Goal: Information Seeking & Learning: Learn about a topic

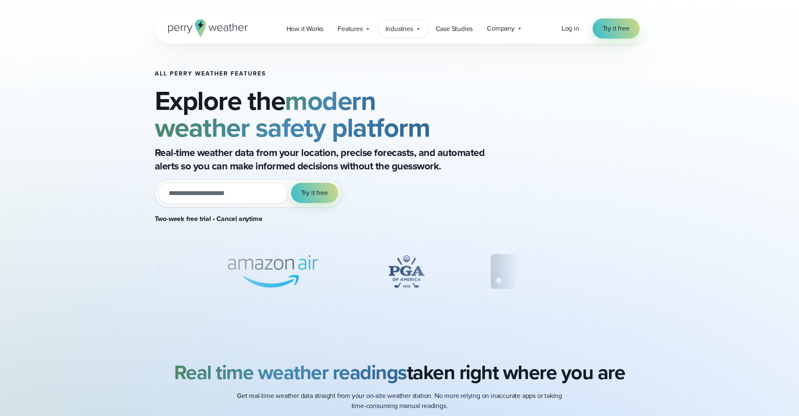
click at [400, 31] on span "Industries" at bounding box center [399, 29] width 28 height 10
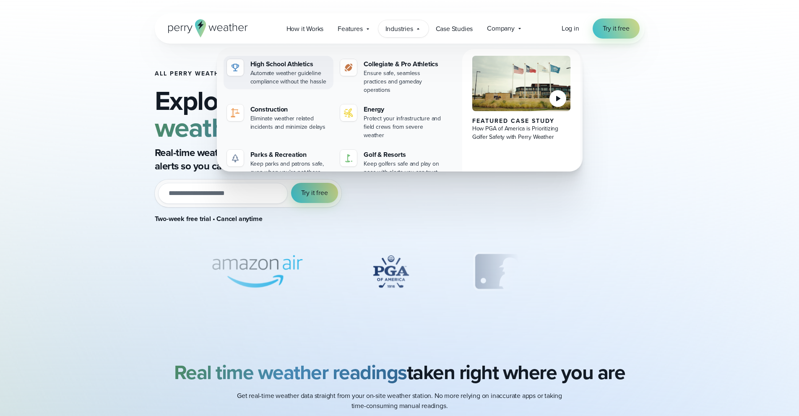
click at [277, 74] on div "Automate weather guideline compliance without the hassle" at bounding box center [290, 77] width 80 height 17
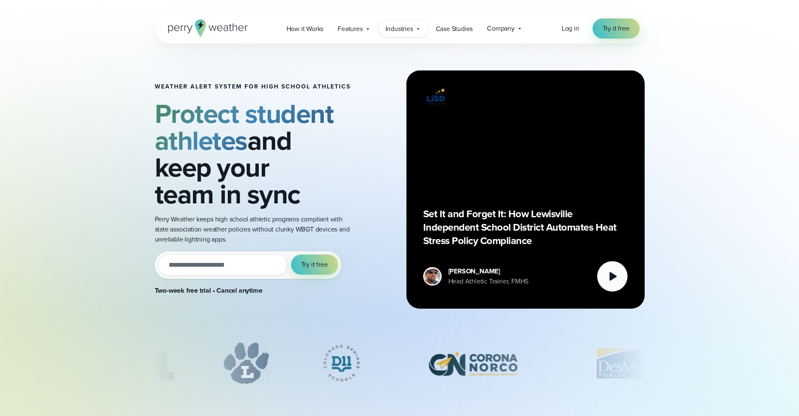
click at [387, 28] on span "Industries" at bounding box center [399, 29] width 28 height 10
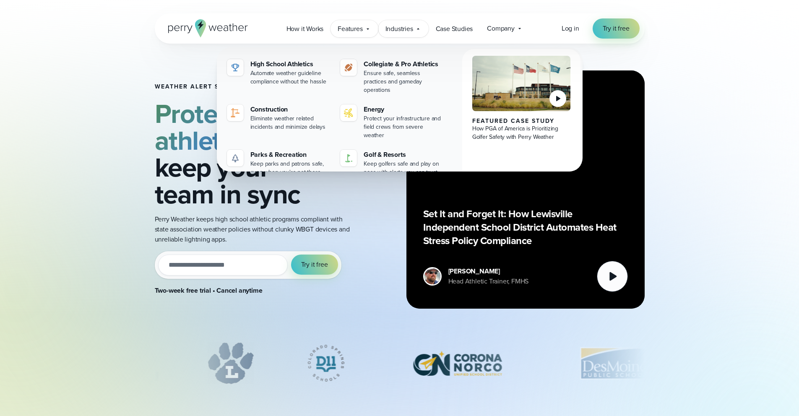
click at [358, 28] on span "Features" at bounding box center [349, 29] width 25 height 10
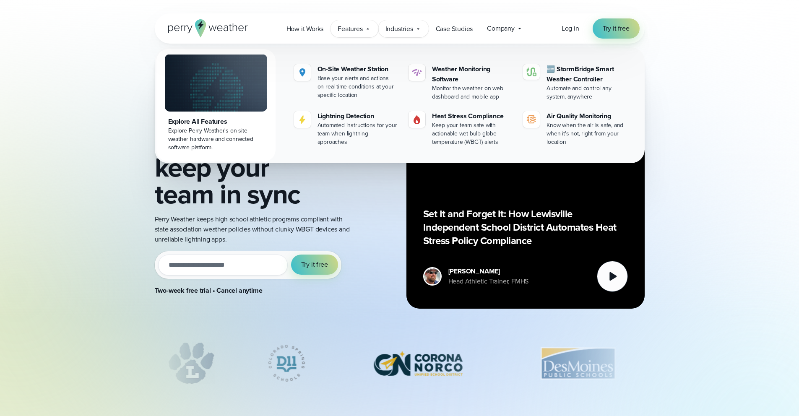
click at [401, 29] on span "Industries" at bounding box center [399, 29] width 28 height 10
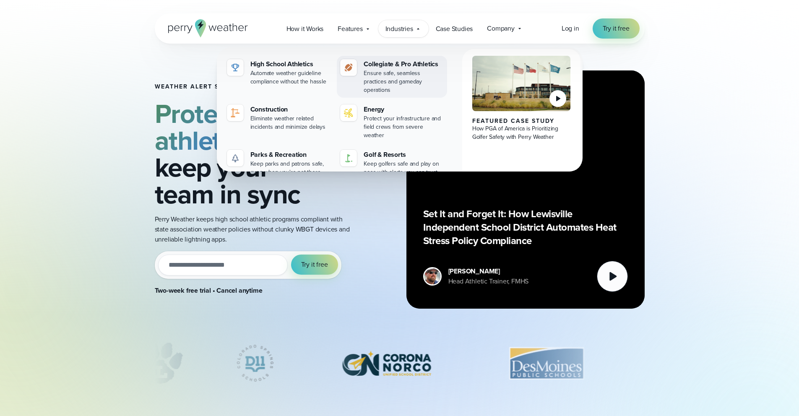
click at [400, 72] on div "Ensure safe, seamless practices and gameday operations" at bounding box center [403, 81] width 80 height 25
